Goal: Task Accomplishment & Management: Use online tool/utility

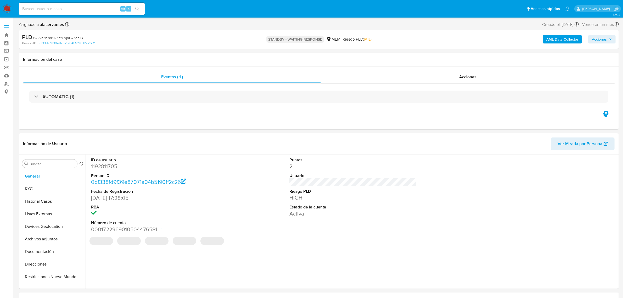
select select "10"
click at [104, 11] on input at bounding box center [82, 8] width 126 height 7
paste input "1192811705"
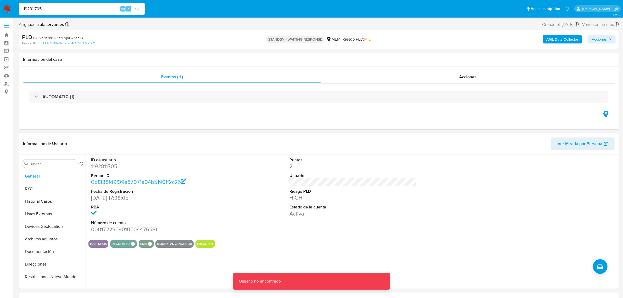
click at [100, 8] on input "1192811705" at bounding box center [82, 8] width 126 height 7
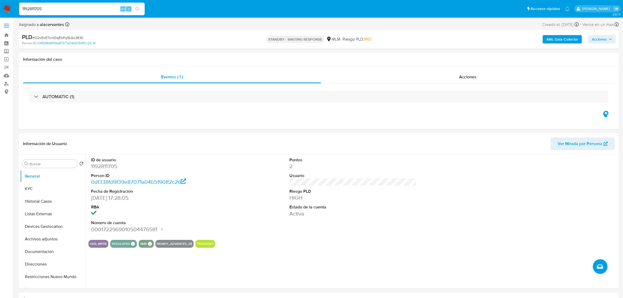
type input "1192811705"
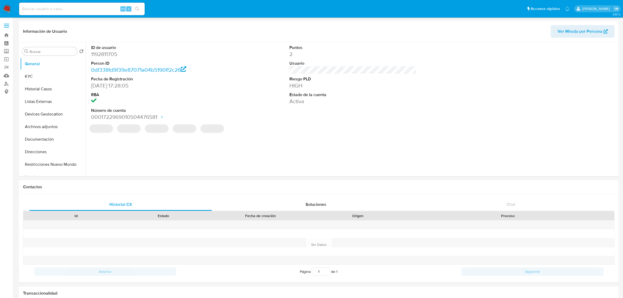
select select "10"
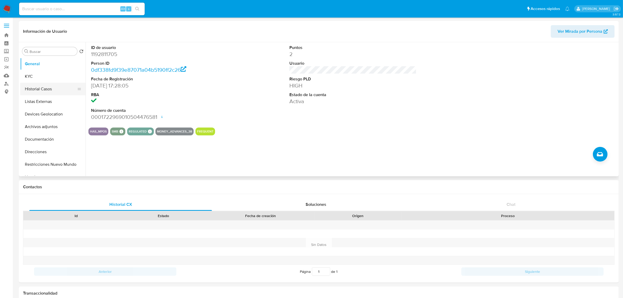
click at [36, 90] on button "Historial Casos" at bounding box center [50, 89] width 61 height 13
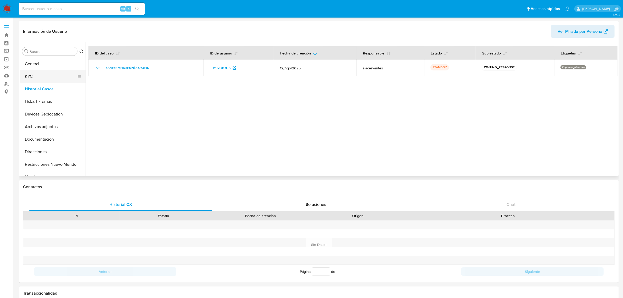
click at [47, 78] on button "KYC" at bounding box center [50, 76] width 61 height 13
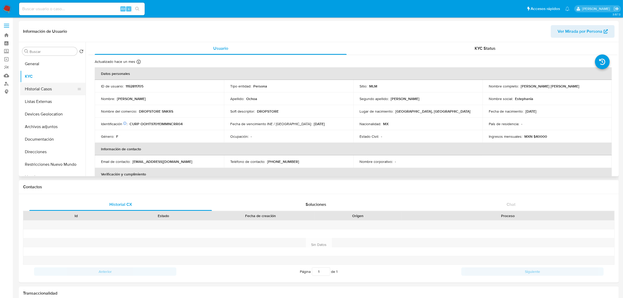
click at [44, 90] on button "Historial Casos" at bounding box center [50, 89] width 61 height 13
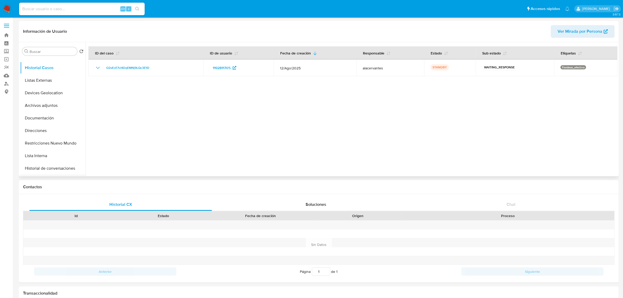
scroll to position [65, 0]
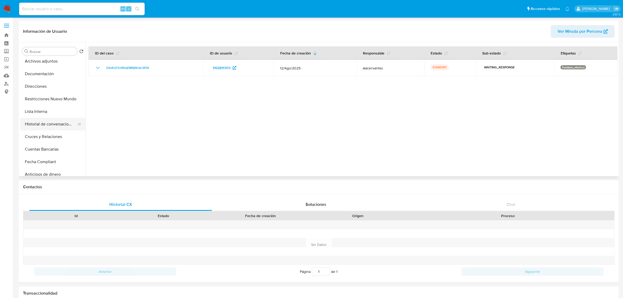
click at [50, 124] on button "Historial de conversaciones" at bounding box center [50, 124] width 61 height 13
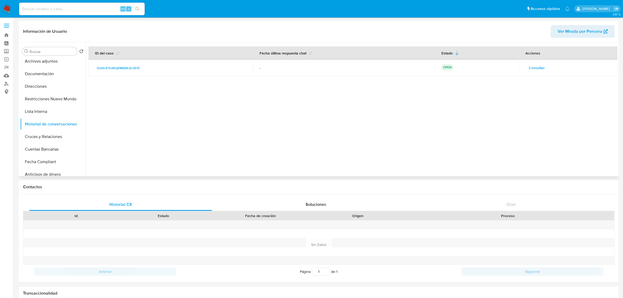
click at [536, 69] on span "Consultar" at bounding box center [537, 67] width 16 height 7
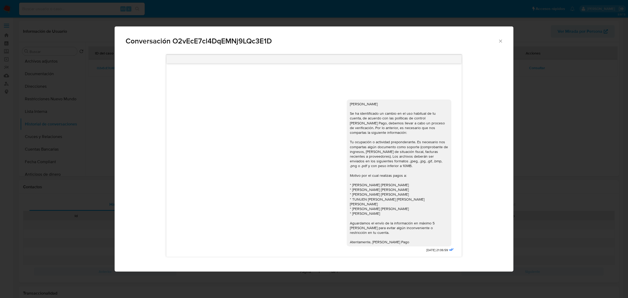
click at [500, 41] on icon "Cerrar" at bounding box center [500, 40] width 3 height 3
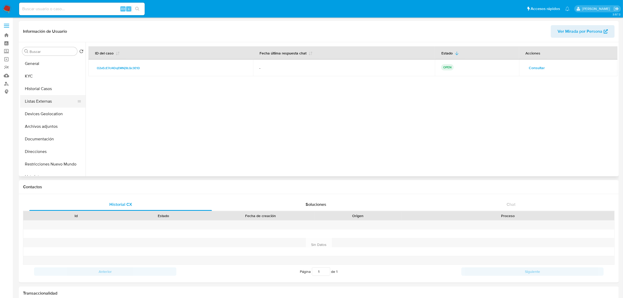
scroll to position [0, 0]
click at [46, 92] on button "Historial Casos" at bounding box center [50, 89] width 61 height 13
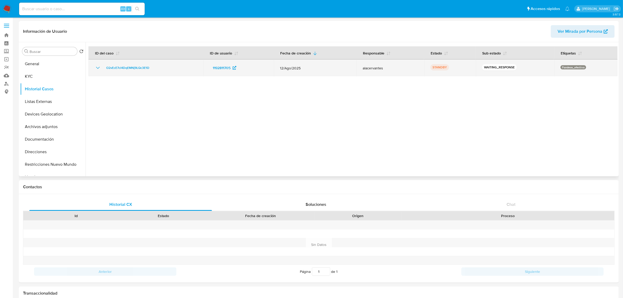
click at [98, 67] on icon "Mostrar/Ocultar" at bounding box center [98, 68] width 6 height 6
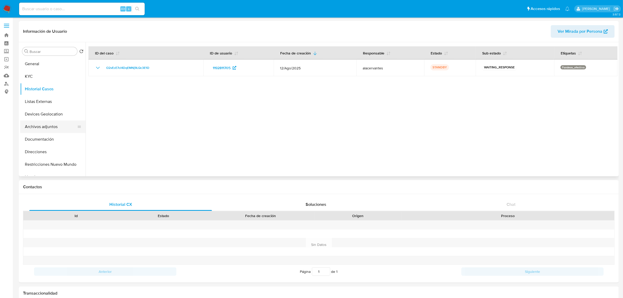
click at [50, 122] on button "Archivos adjuntos" at bounding box center [50, 126] width 61 height 13
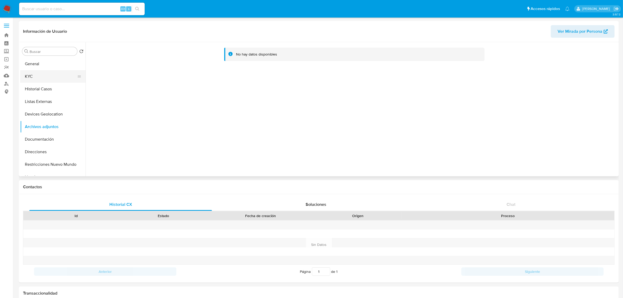
click at [46, 79] on button "KYC" at bounding box center [50, 76] width 61 height 13
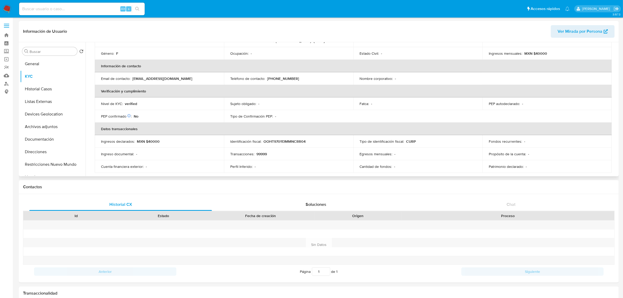
scroll to position [33, 0]
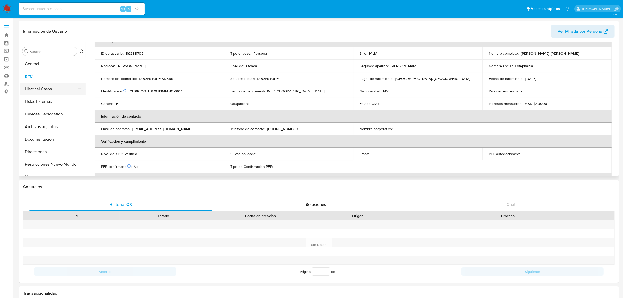
click at [33, 90] on button "Historial Casos" at bounding box center [50, 89] width 61 height 13
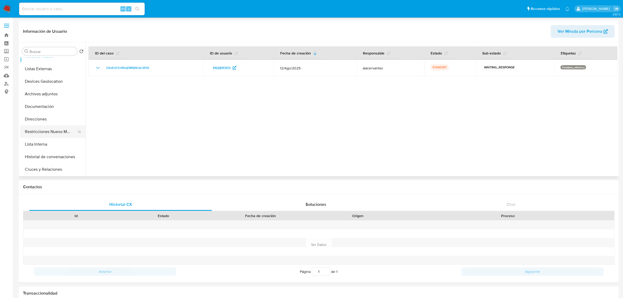
scroll to position [0, 0]
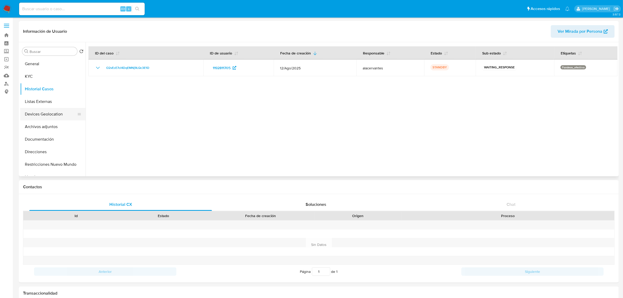
click at [49, 109] on button "Devices Geolocation" at bounding box center [50, 114] width 61 height 13
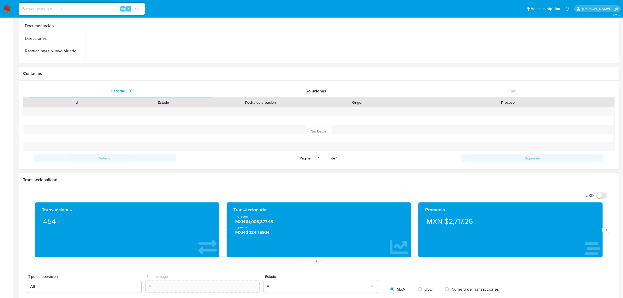
scroll to position [131, 0]
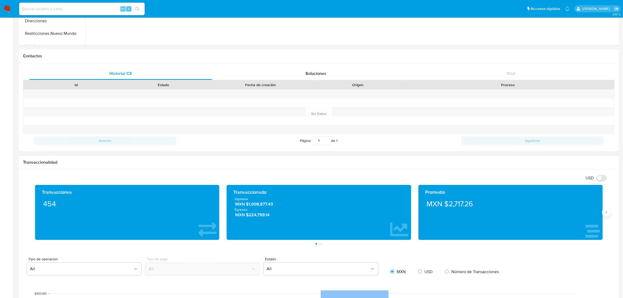
click at [607, 212] on icon "Siguiente" at bounding box center [606, 212] width 4 height 4
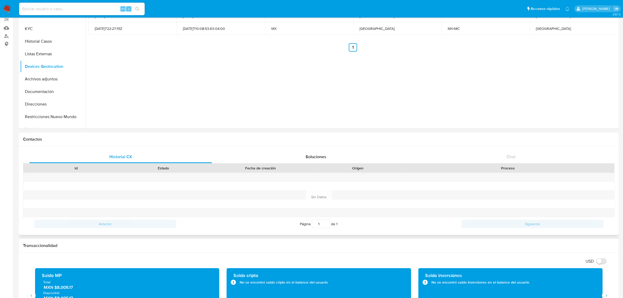
scroll to position [0, 0]
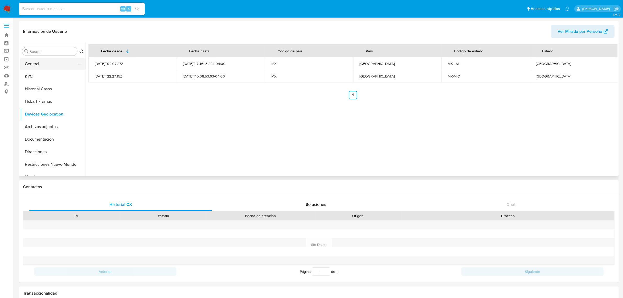
click at [49, 67] on button "General" at bounding box center [50, 64] width 61 height 13
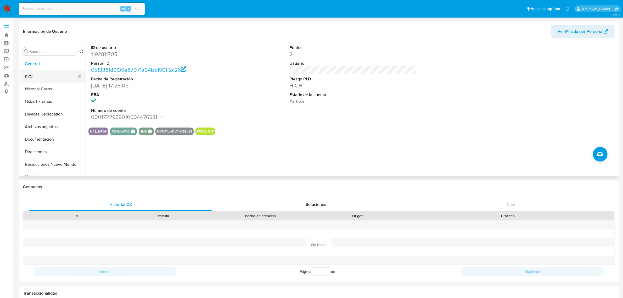
click at [37, 76] on button "KYC" at bounding box center [50, 76] width 61 height 13
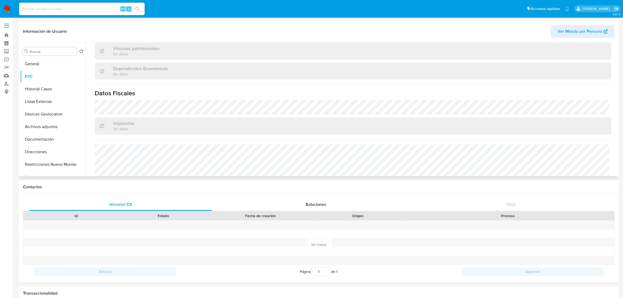
scroll to position [318, 0]
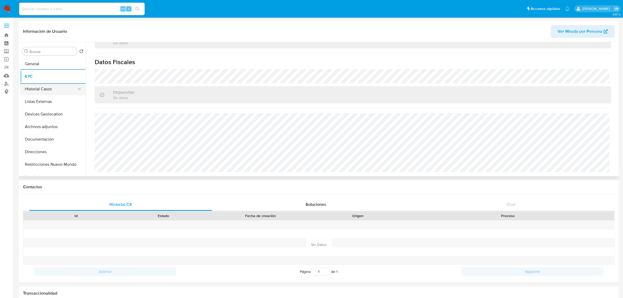
click at [50, 87] on button "Historial Casos" at bounding box center [50, 89] width 61 height 13
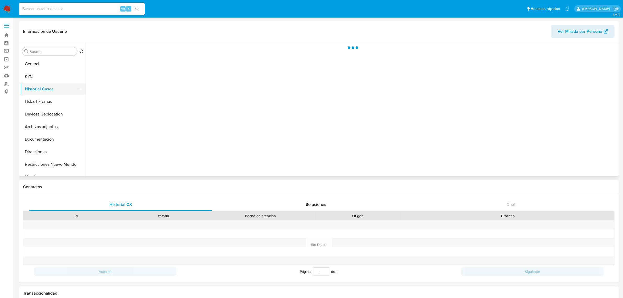
scroll to position [0, 0]
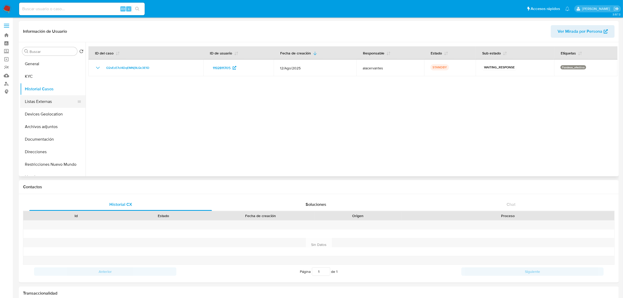
click at [47, 98] on button "Listas Externas" at bounding box center [50, 101] width 61 height 13
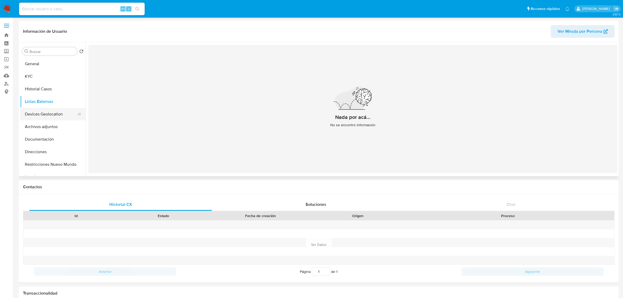
click at [54, 117] on button "Devices Geolocation" at bounding box center [50, 114] width 61 height 13
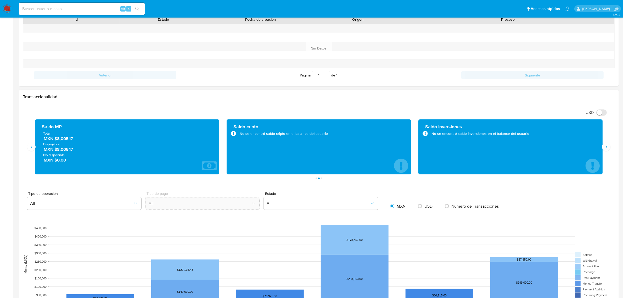
scroll to position [229, 0]
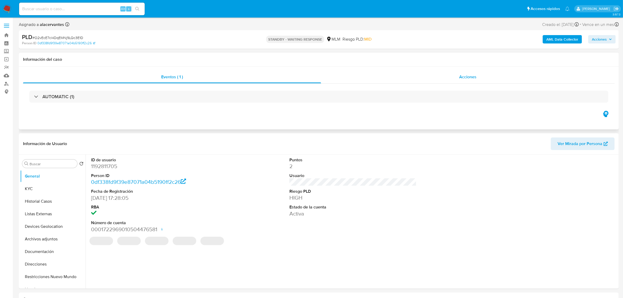
select select "10"
click at [462, 83] on div "Acciones" at bounding box center [467, 77] width 293 height 13
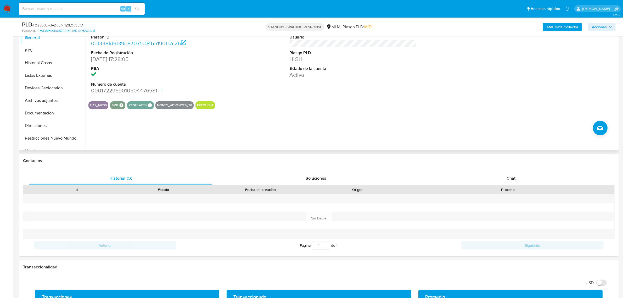
scroll to position [98, 0]
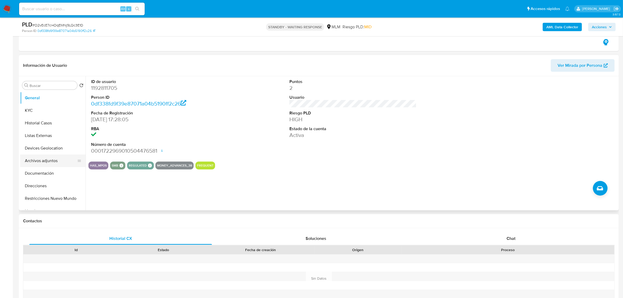
click at [51, 154] on button "Archivos adjuntos" at bounding box center [50, 160] width 61 height 13
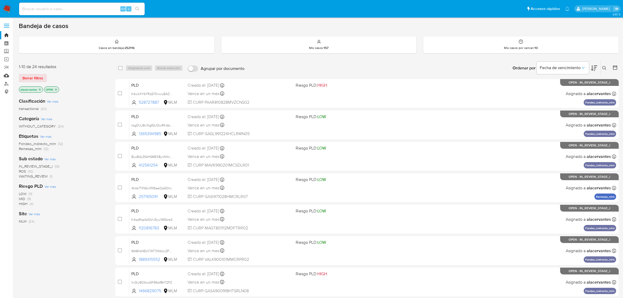
click at [7, 75] on link "Mulan" at bounding box center [31, 75] width 62 height 8
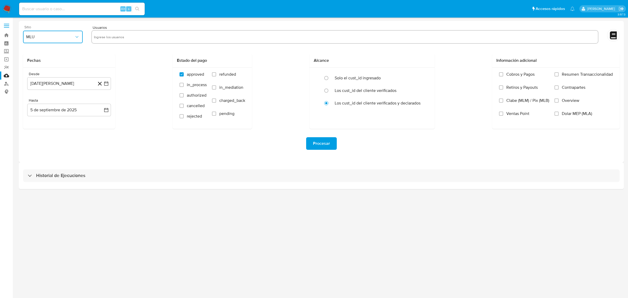
click at [58, 41] on button "MLU" at bounding box center [53, 37] width 60 height 13
click at [41, 116] on div "MLM" at bounding box center [51, 113] width 50 height 13
click at [104, 83] on icon "button" at bounding box center [106, 83] width 5 height 5
click at [71, 100] on span "agosto 2024" at bounding box center [67, 102] width 24 height 5
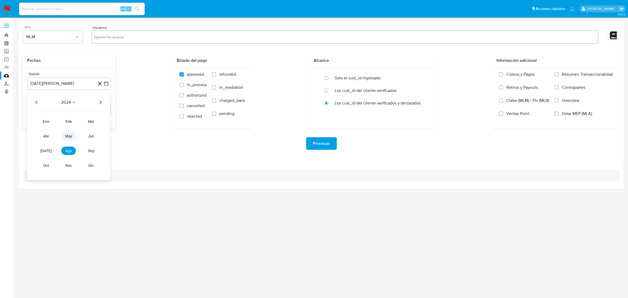
click at [70, 137] on span "may" at bounding box center [68, 136] width 7 height 4
click at [56, 122] on button "1" at bounding box center [58, 121] width 8 height 8
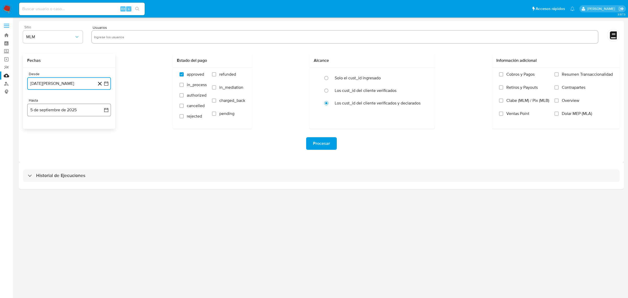
click at [104, 109] on icon "button" at bounding box center [106, 109] width 5 height 5
click at [71, 146] on button "4" at bounding box center [69, 148] width 8 height 8
click at [561, 100] on span "Overview" at bounding box center [570, 100] width 18 height 5
click at [558, 100] on input "Overview" at bounding box center [556, 100] width 4 height 4
click at [166, 33] on input "text" at bounding box center [345, 37] width 502 height 8
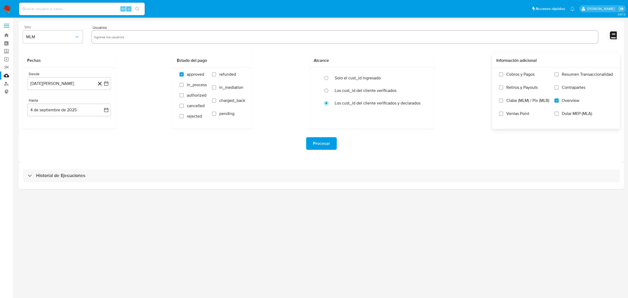
paste input "2067680392"
type input "2067680392"
paste input "1871055016"
type input "1871055016"
paste input "48244496"
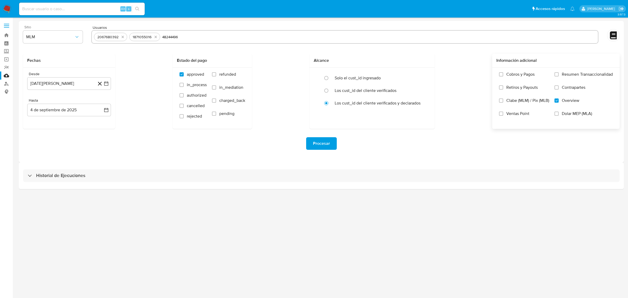
type input "48244496"
paste input "2449416408"
type input "2449416408"
paste input "618323237"
type input "618323237"
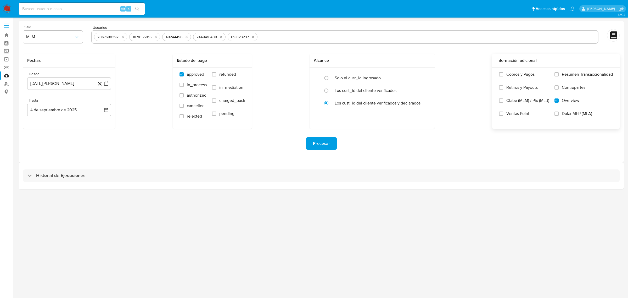
paste input "625854865"
type input "625854865"
click at [109, 85] on button "[DATE][PERSON_NAME]" at bounding box center [69, 83] width 84 height 13
click at [101, 102] on icon "Mes siguiente" at bounding box center [101, 102] width 6 height 6
click at [104, 102] on icon "Mes siguiente" at bounding box center [101, 102] width 6 height 6
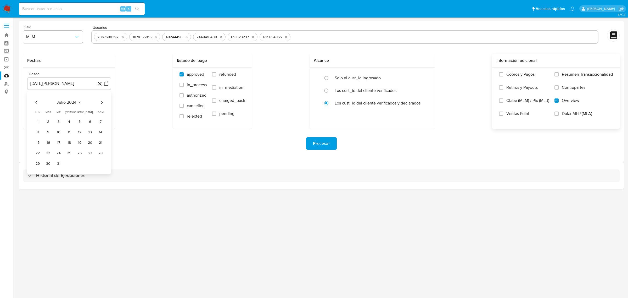
click at [104, 102] on icon "Mes siguiente" at bounding box center [101, 102] width 6 height 6
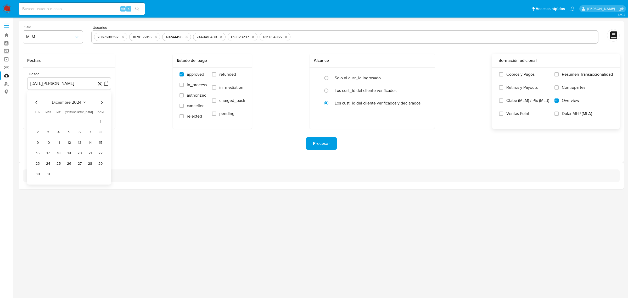
click at [105, 102] on div "[DATE] [DATE] lun [DATE] [PERSON_NAME][DATE] mié [DATE] jue [DATE] vie [DATE] s…" at bounding box center [69, 137] width 84 height 93
click at [103, 103] on icon "Mes siguiente" at bounding box center [101, 102] width 6 height 6
click at [101, 103] on icon "Mes siguiente" at bounding box center [101, 102] width 6 height 6
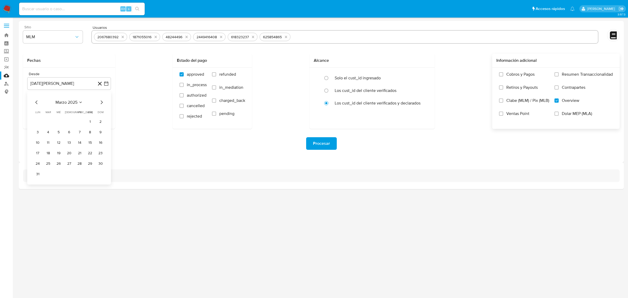
click at [101, 103] on icon "Mes siguiente" at bounding box center [101, 102] width 6 height 6
click at [37, 103] on icon "Mes anterior" at bounding box center [36, 102] width 6 height 6
click at [100, 99] on icon "Mes siguiente" at bounding box center [101, 102] width 6 height 6
click at [69, 121] on button "1" at bounding box center [69, 121] width 8 height 8
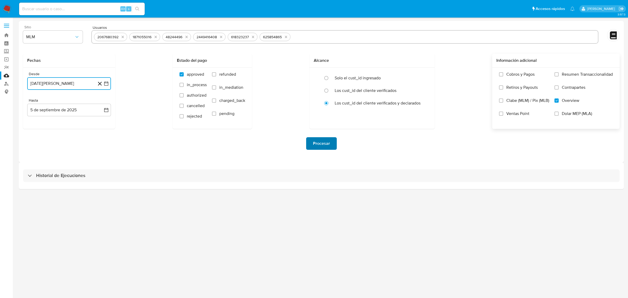
click at [321, 139] on span "Procesar" at bounding box center [321, 144] width 17 height 12
